Goal: Transaction & Acquisition: Purchase product/service

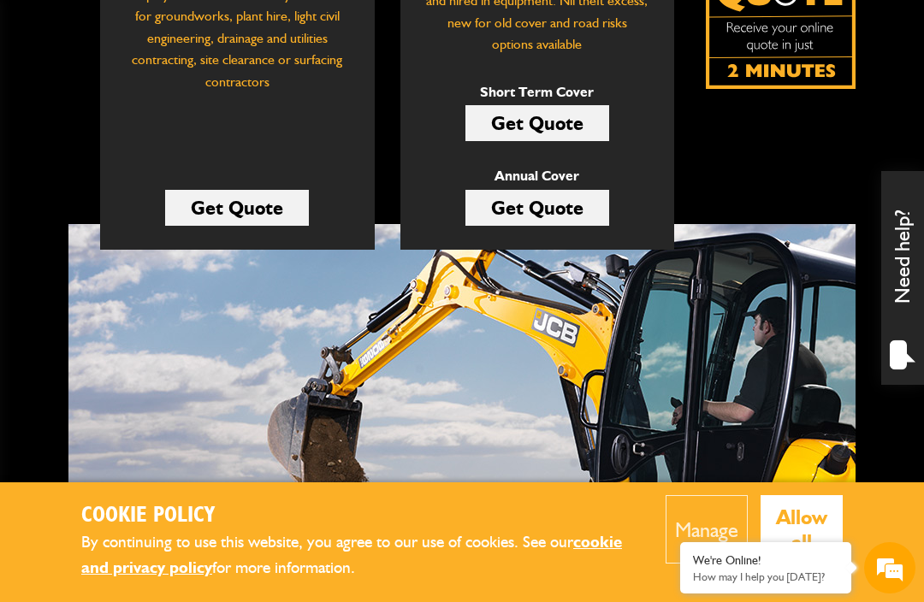
click at [821, 564] on button "Allow all" at bounding box center [802, 529] width 83 height 68
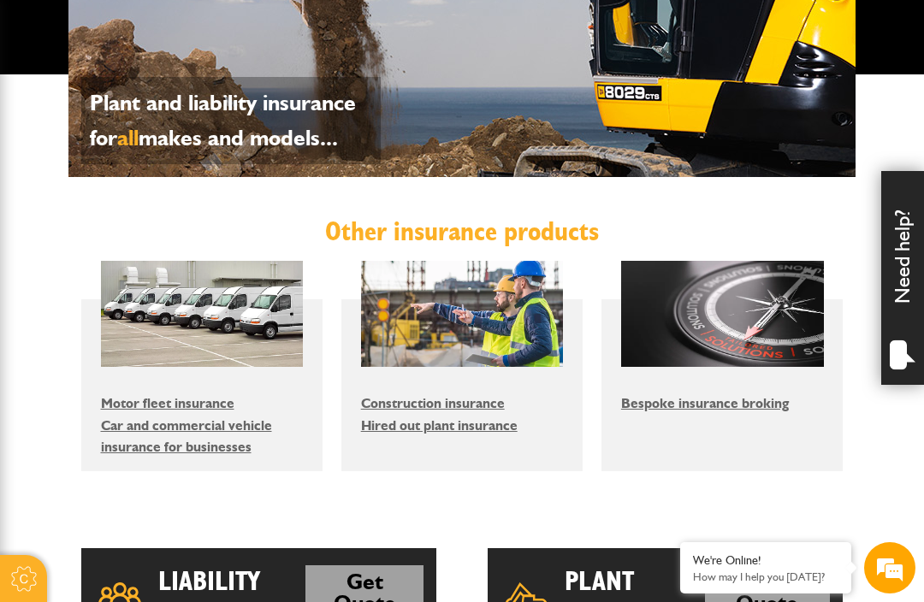
scroll to position [983, 0]
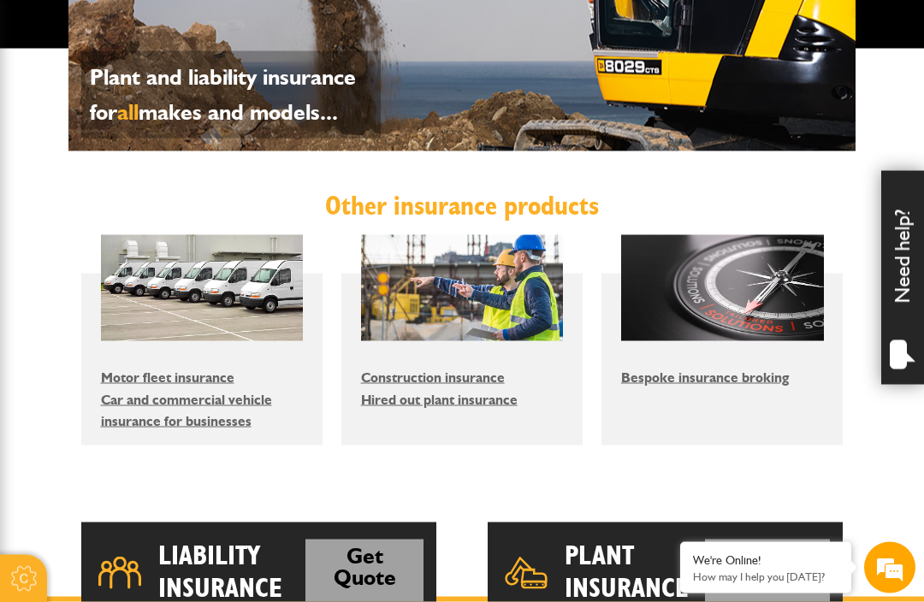
click at [470, 394] on link "Hired out plant insurance" at bounding box center [439, 400] width 157 height 16
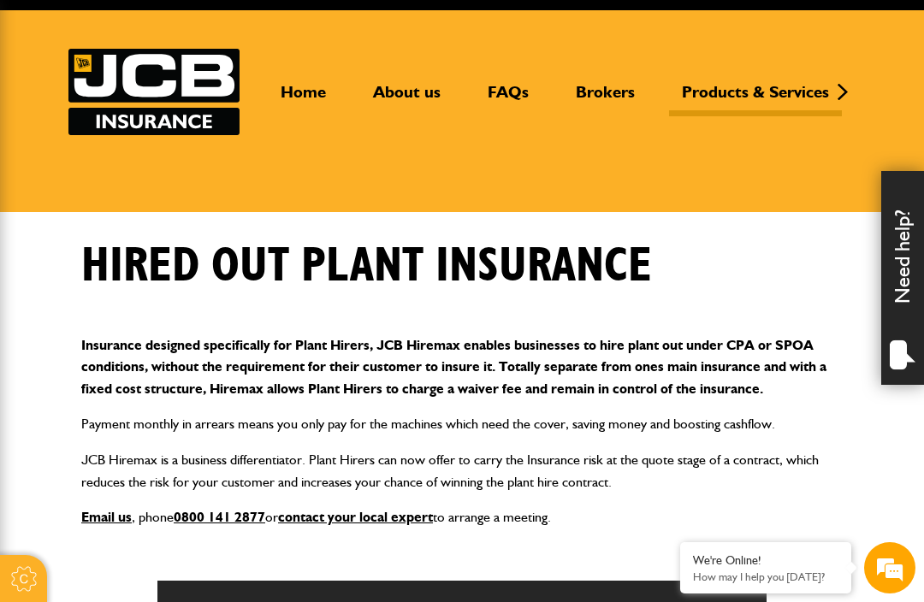
scroll to position [59, 0]
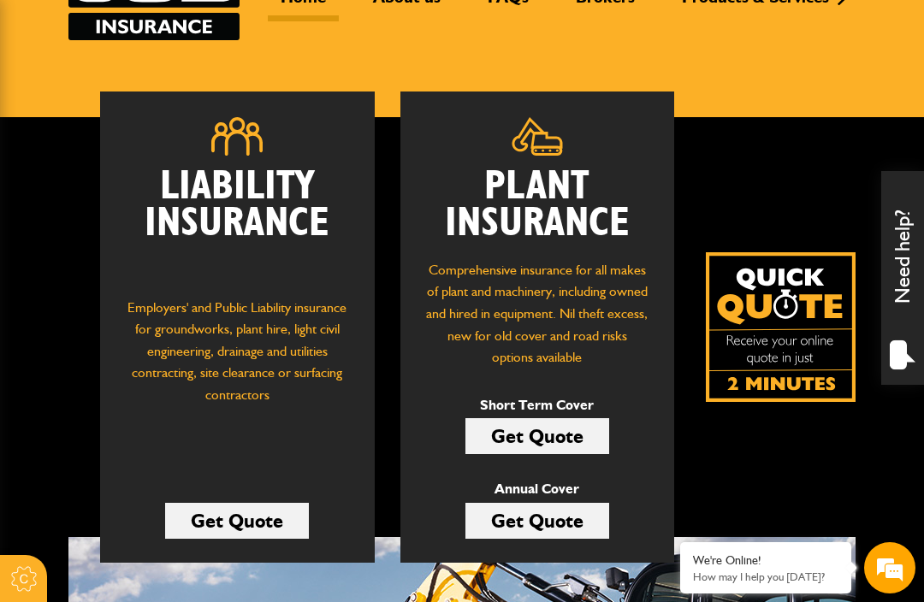
click at [568, 430] on link "Get Quote" at bounding box center [538, 436] width 144 height 36
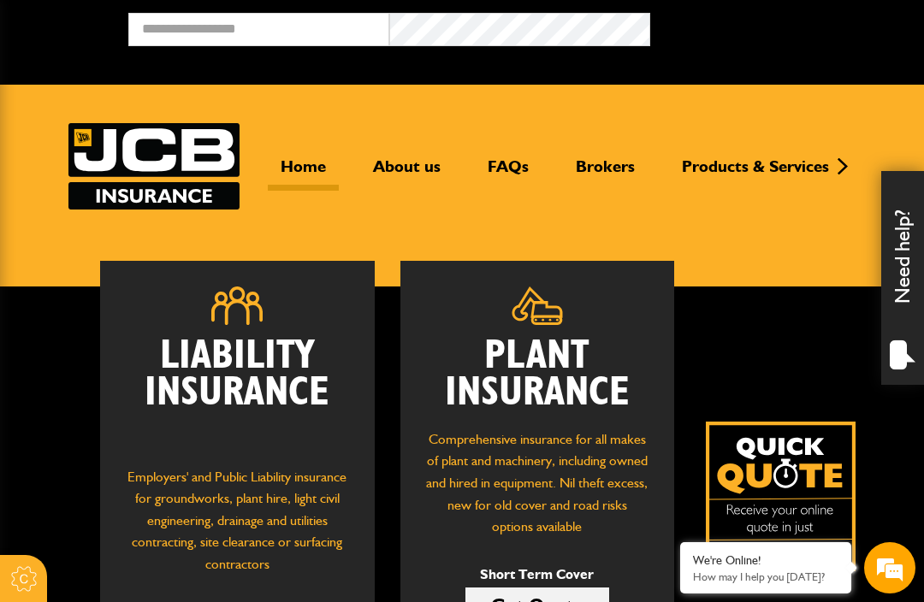
click at [318, 175] on link "Home" at bounding box center [303, 174] width 71 height 34
